Goal: Task Accomplishment & Management: Complete application form

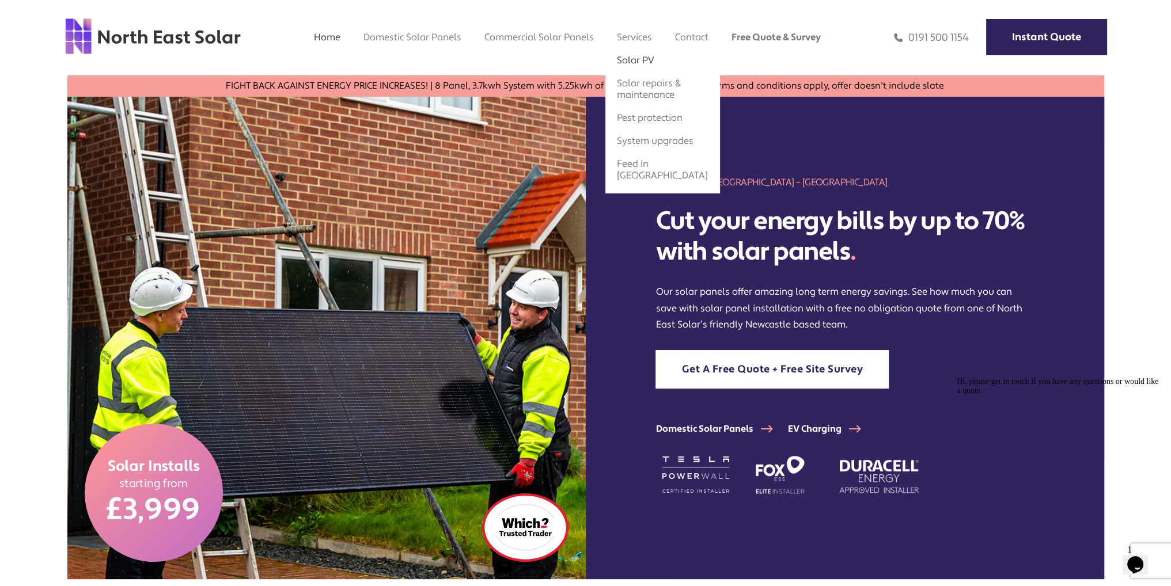
click at [647, 62] on link "Solar PV" at bounding box center [635, 60] width 37 height 12
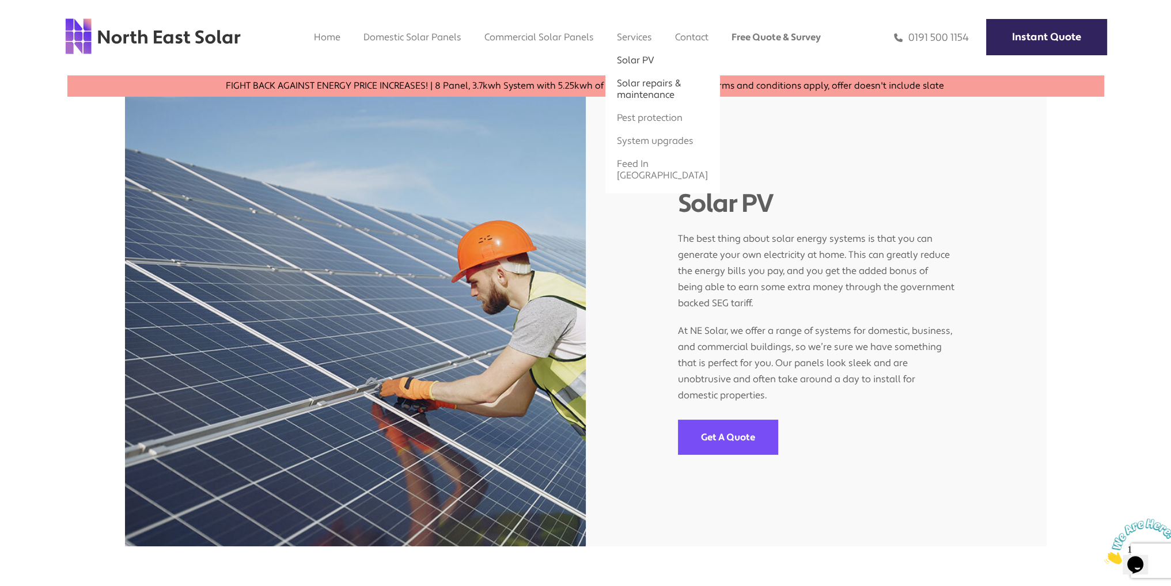
click at [652, 84] on link "Solar repairs & maintenance" at bounding box center [649, 89] width 64 height 24
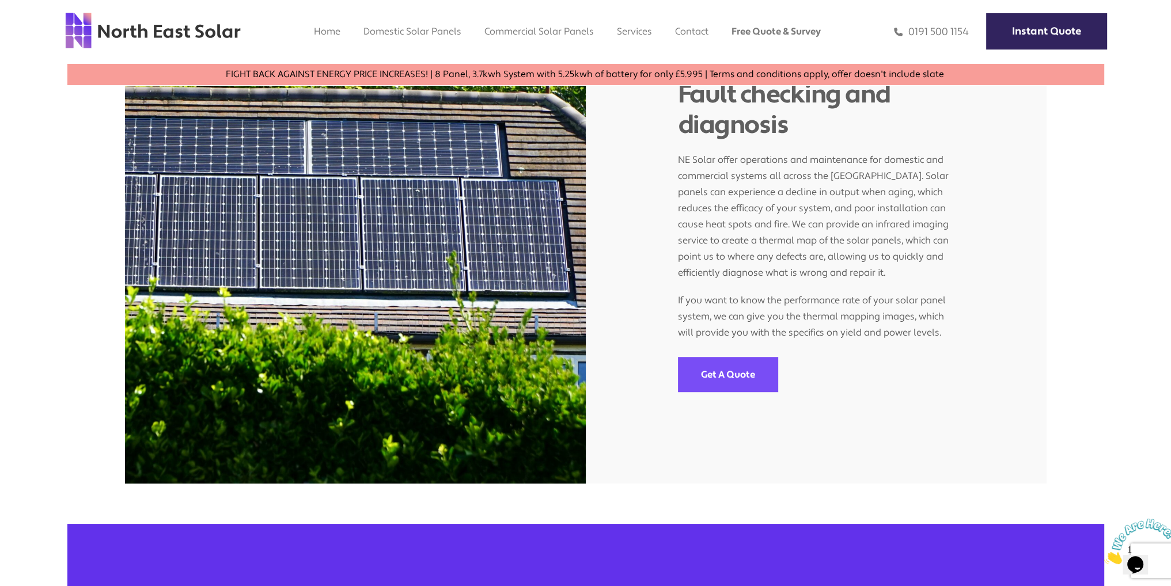
scroll to position [922, 0]
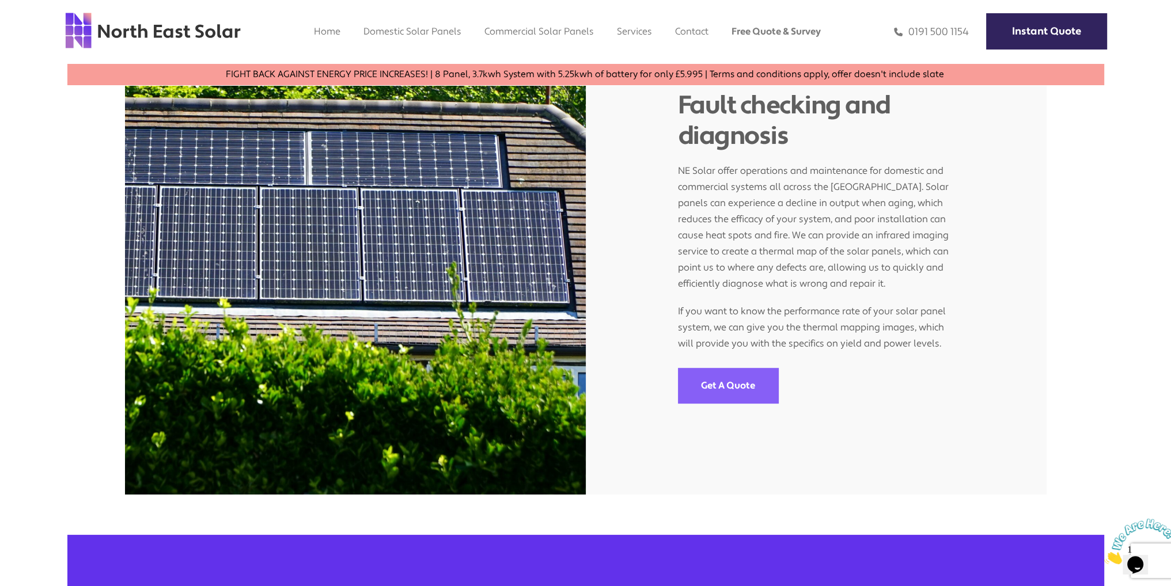
click at [719, 381] on link "Get A Quote" at bounding box center [728, 385] width 100 height 35
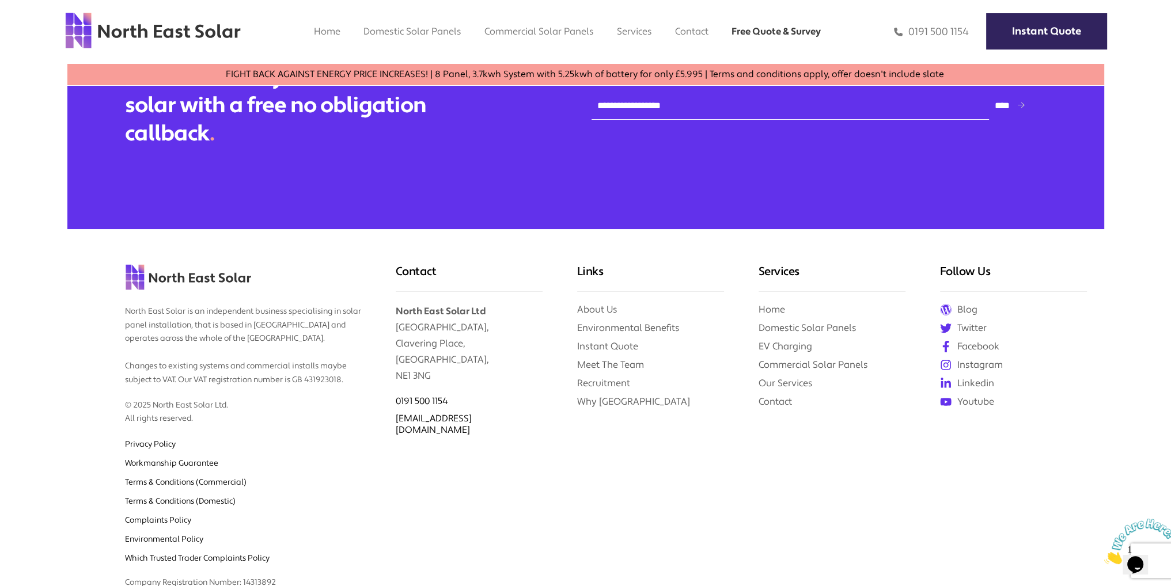
scroll to position [1037, 0]
